Goal: Check status

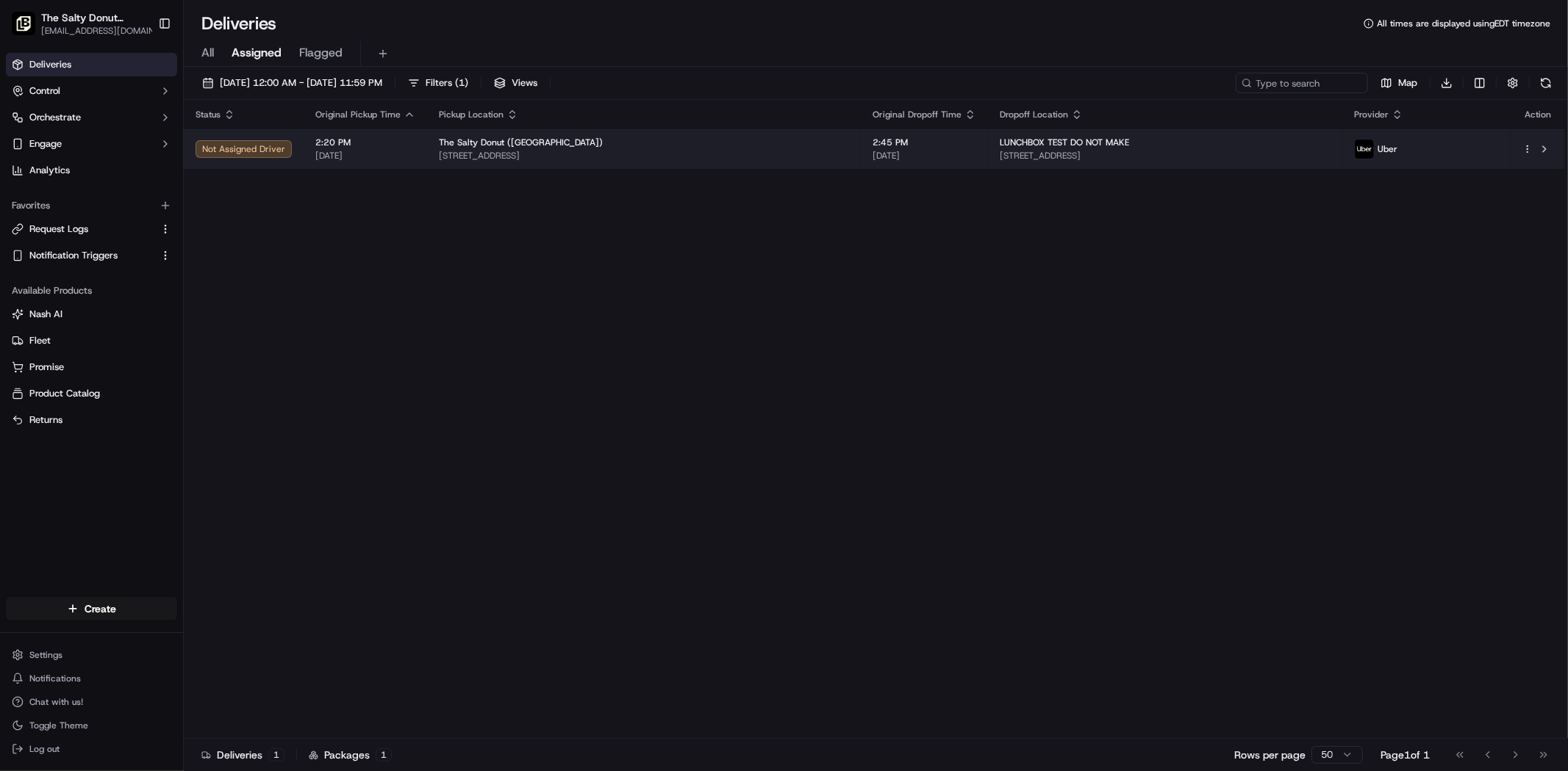
click at [458, 145] on span "The Salty Donut ([GEOGRAPHIC_DATA])" at bounding box center [520, 142] width 164 height 12
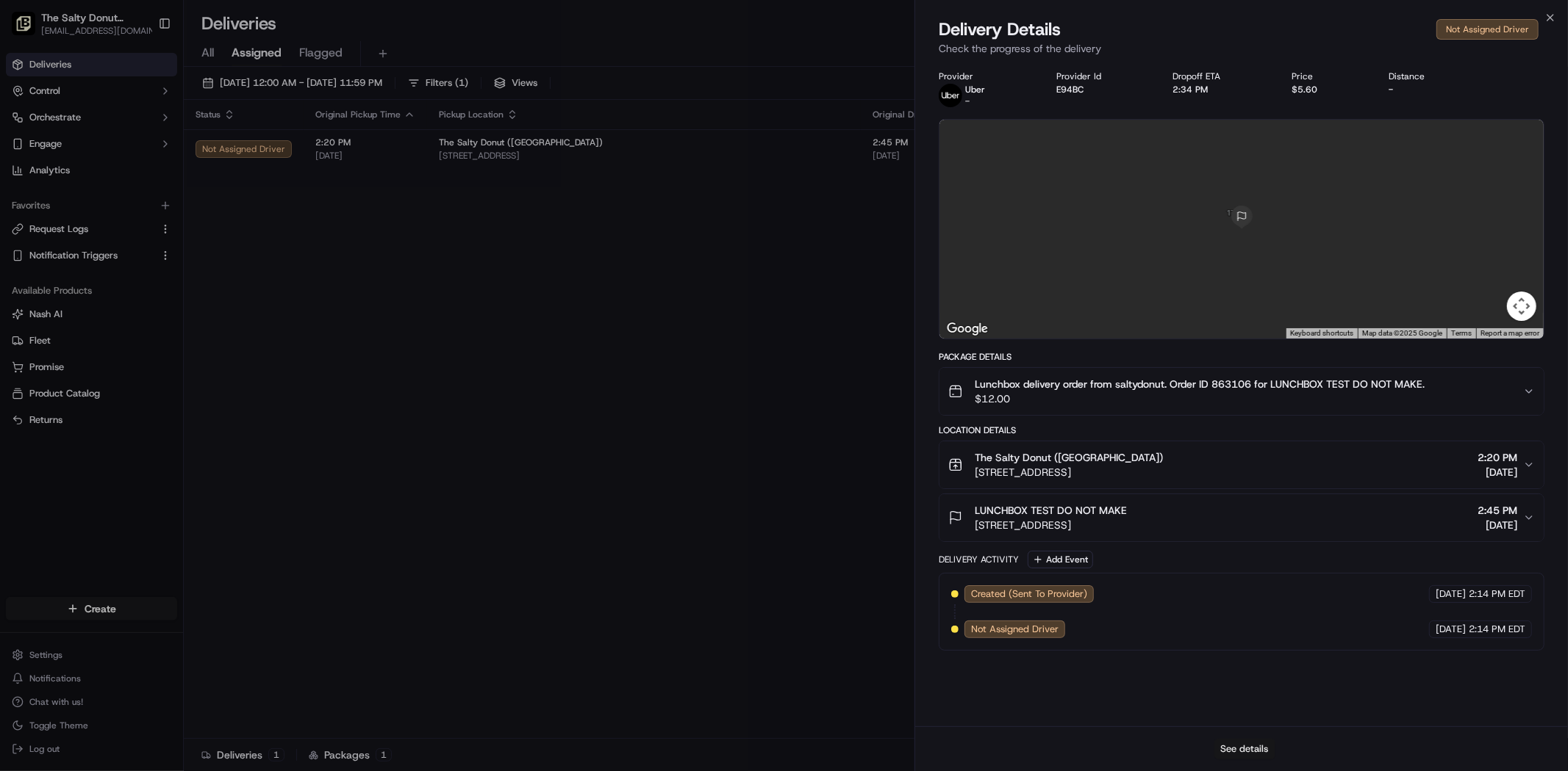
click at [1268, 752] on button "See details" at bounding box center [1245, 750] width 61 height 20
click at [1548, 19] on icon "button" at bounding box center [1550, 18] width 12 height 12
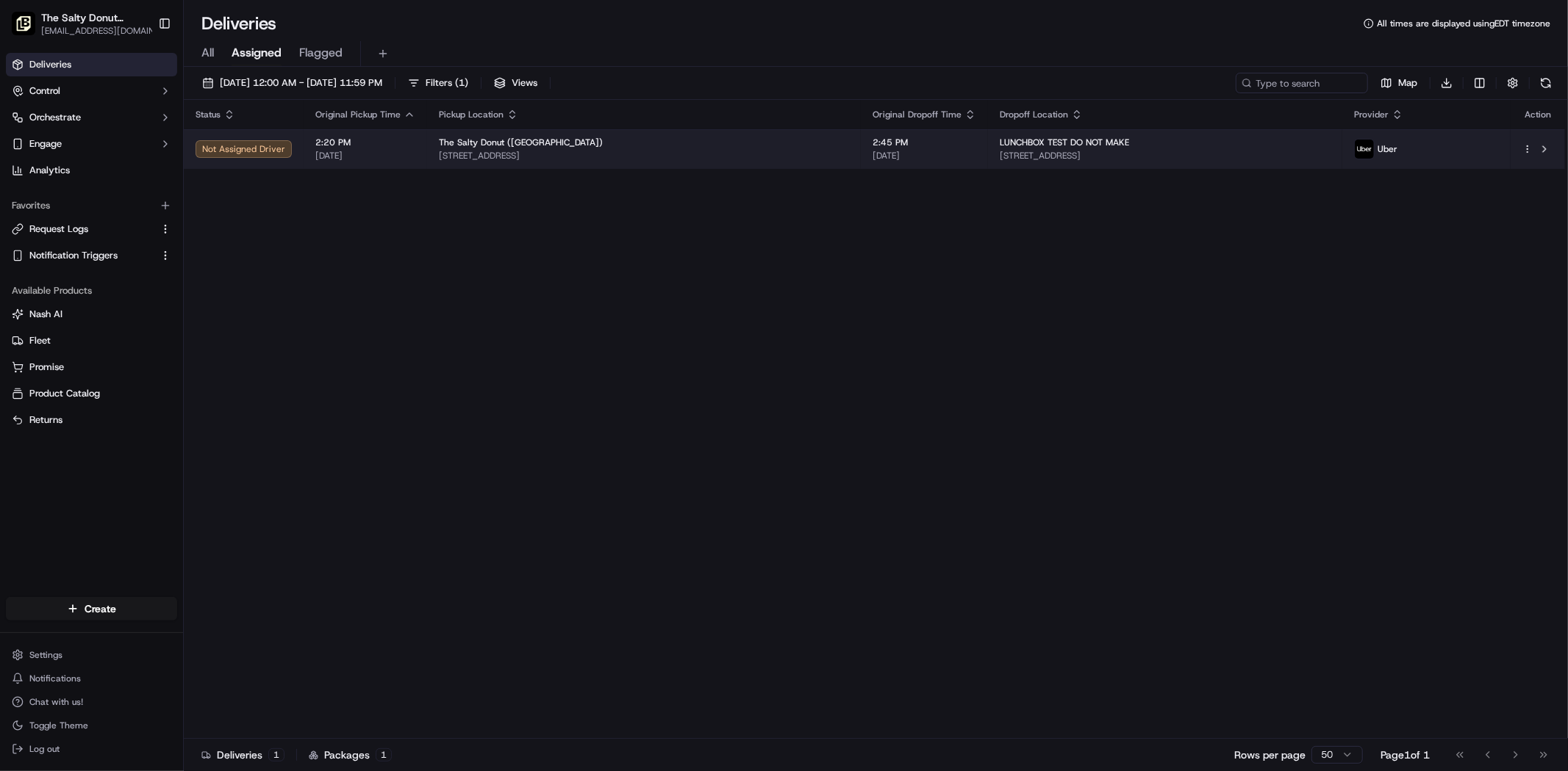
click at [1527, 147] on html "The Salty Donut (Plaza Midwood) onboard@lunchbox.io Toggle Sidebar Deliveries C…" at bounding box center [784, 386] width 1568 height 771
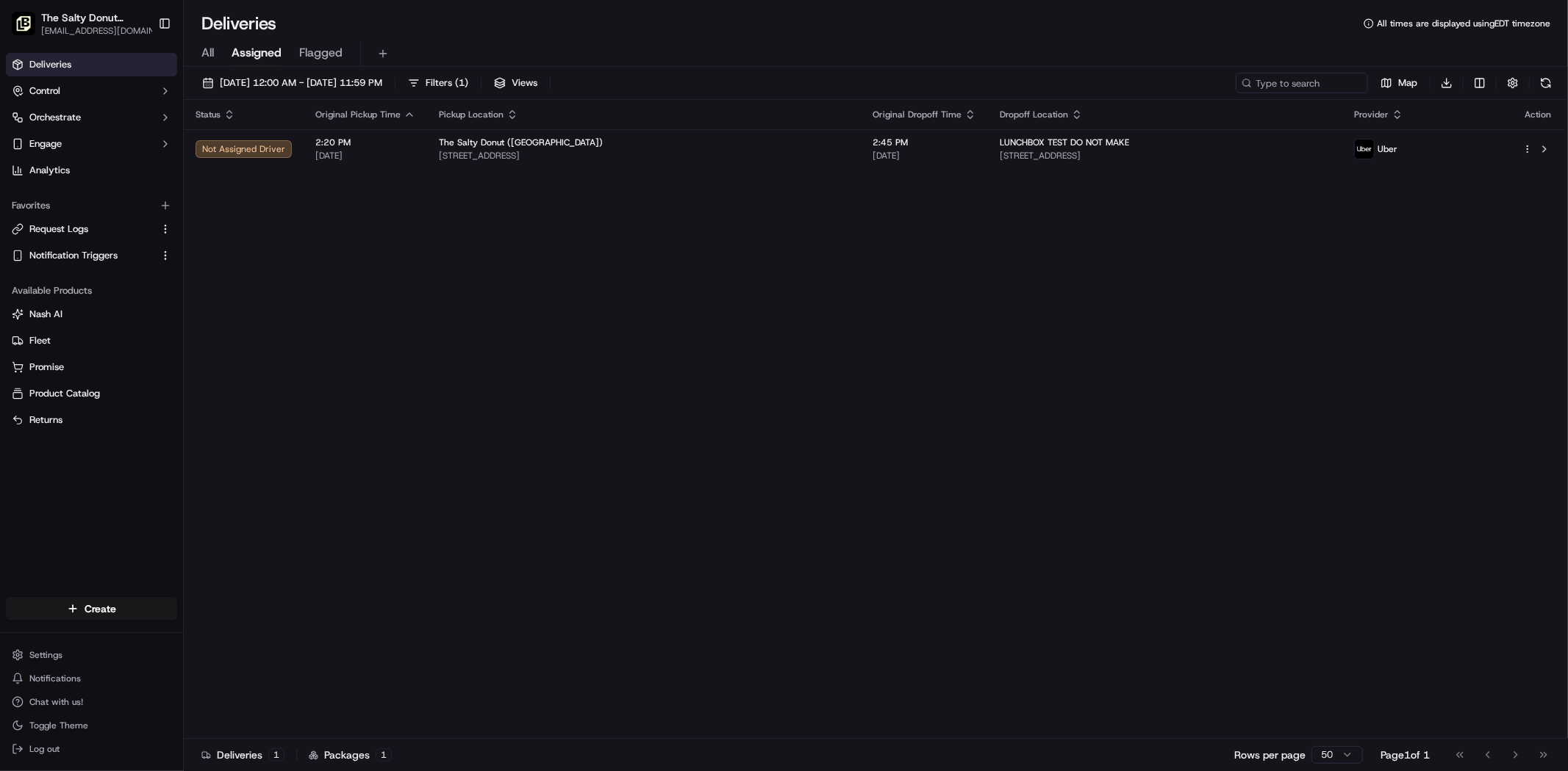
click at [1535, 157] on html "The Salty Donut (Plaza Midwood) onboard@lunchbox.io Toggle Sidebar Deliveries C…" at bounding box center [784, 386] width 1568 height 771
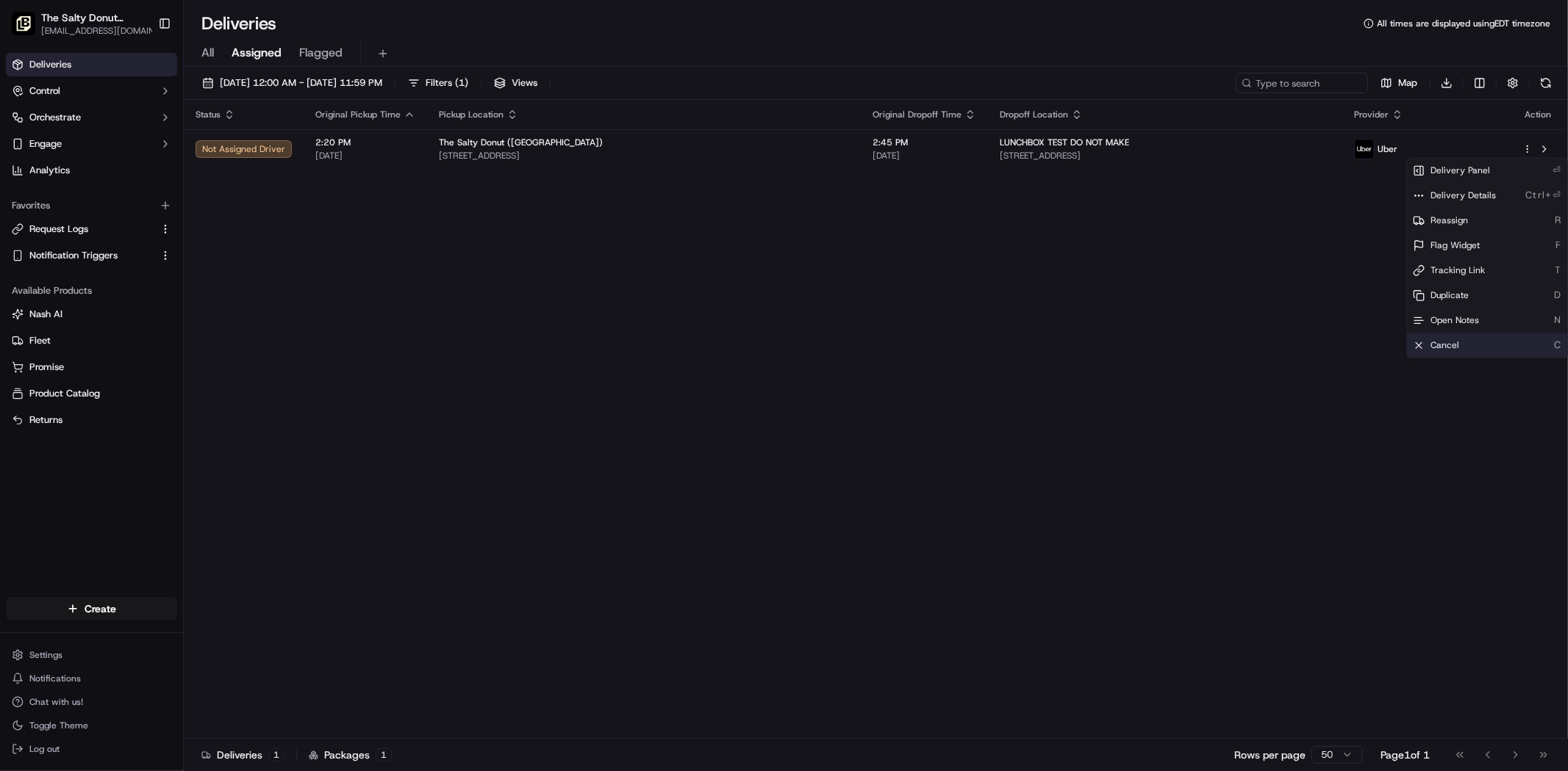
click at [1489, 349] on div "Cancel C" at bounding box center [1486, 345] width 160 height 25
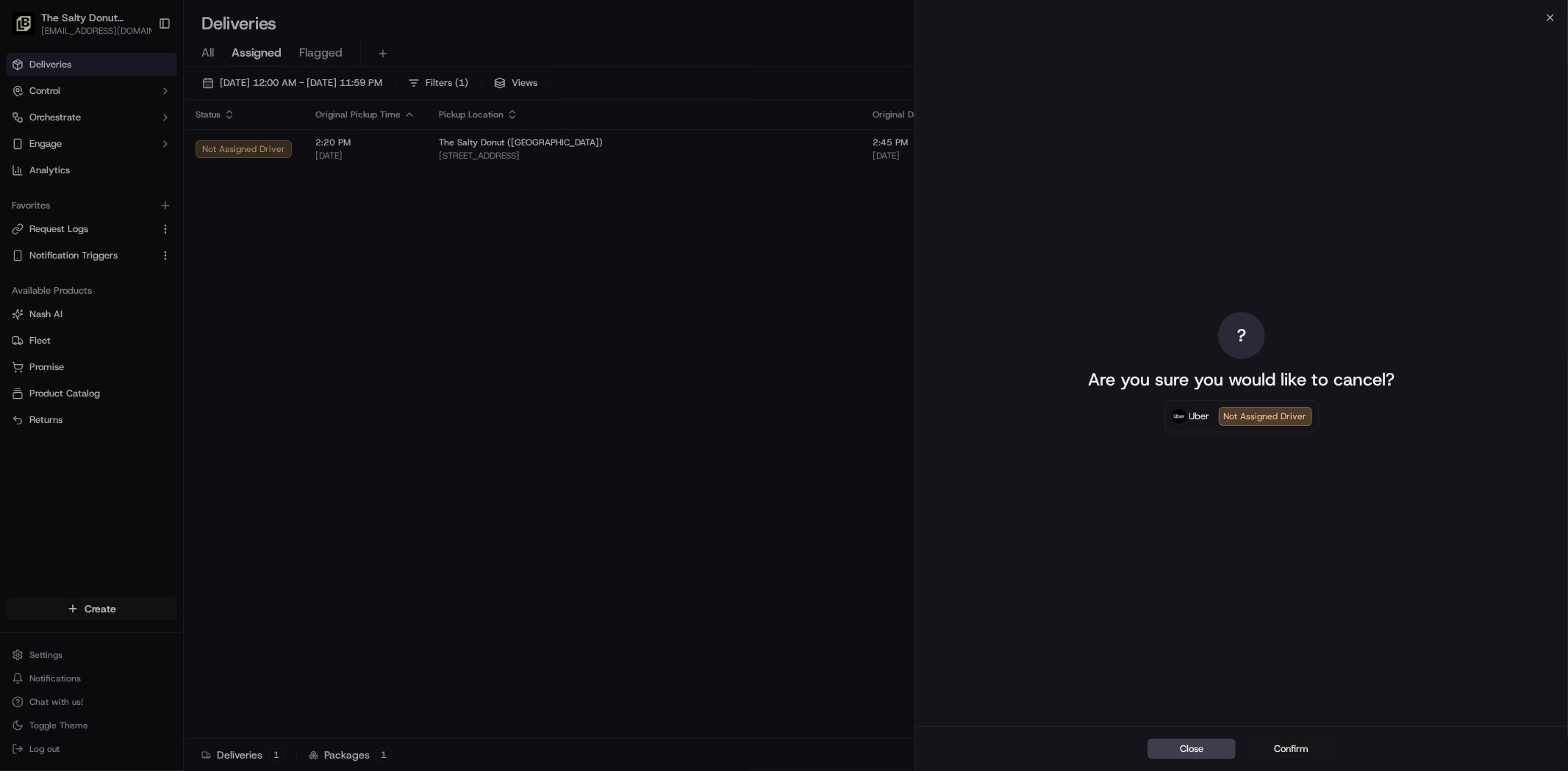
click at [1283, 753] on button "Confirm" at bounding box center [1291, 750] width 88 height 20
